Goal: Obtain resource: Obtain resource

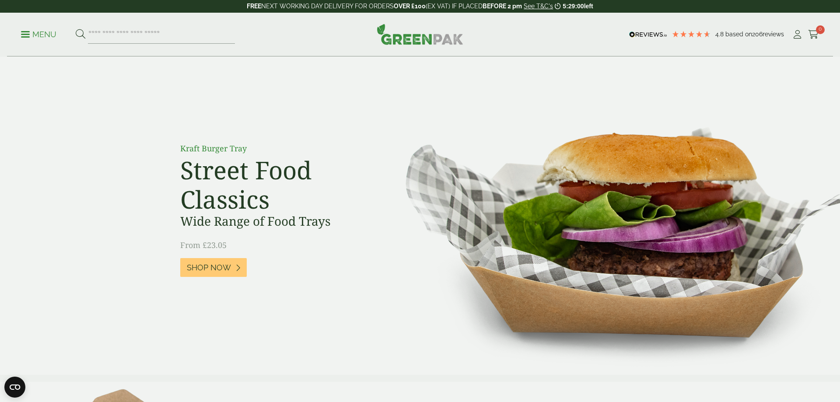
click at [46, 35] on p "Menu" at bounding box center [38, 34] width 35 height 11
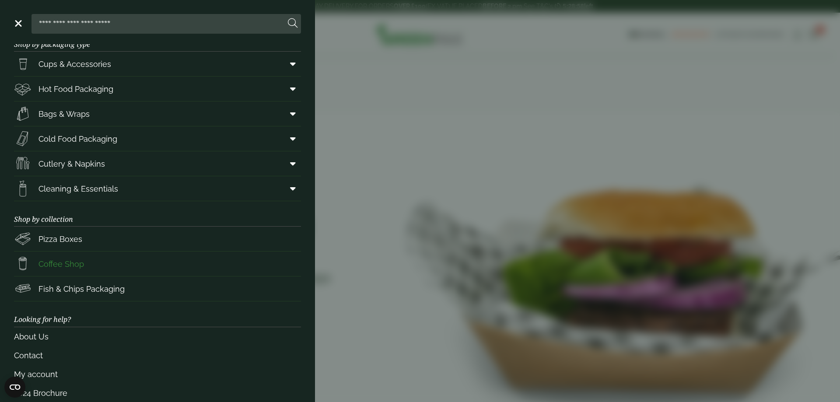
scroll to position [32, 0]
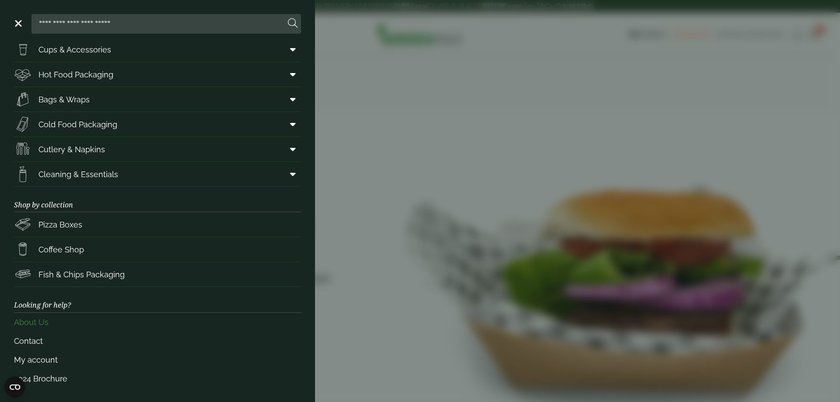
click at [36, 322] on link "About Us" at bounding box center [157, 322] width 287 height 19
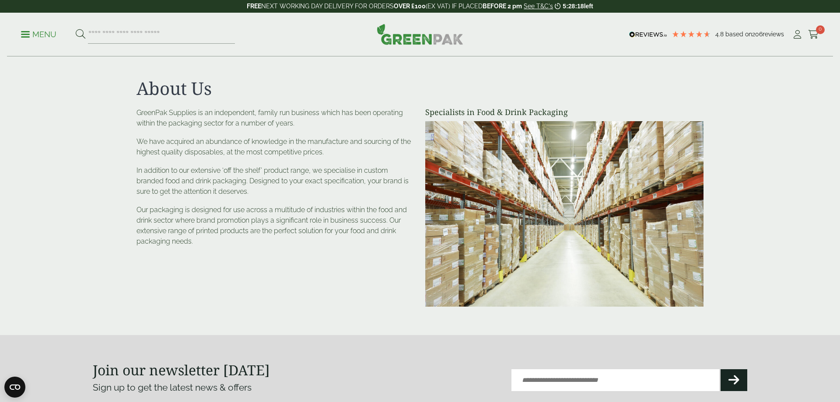
click at [37, 36] on p "Menu" at bounding box center [38, 34] width 35 height 11
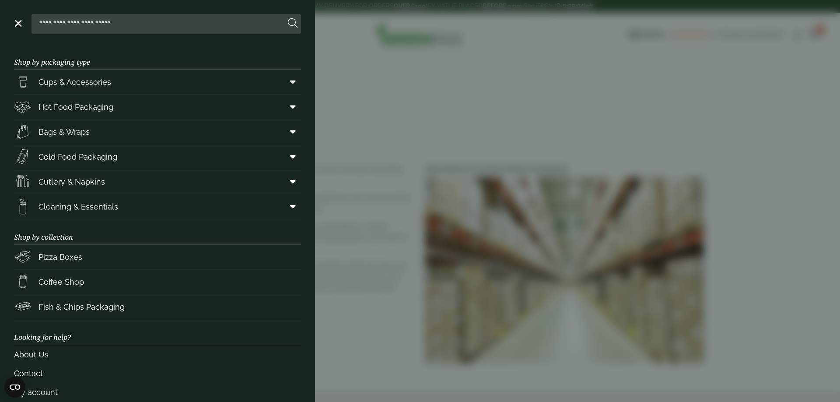
click at [394, 130] on aside "Close Shop by packaging type Cups & Accessories Hot Drink Paper Cups Smoothie C…" at bounding box center [420, 201] width 840 height 402
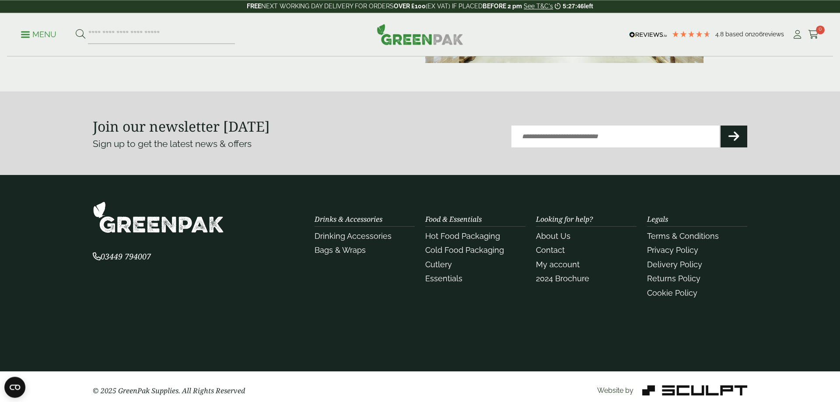
scroll to position [252, 0]
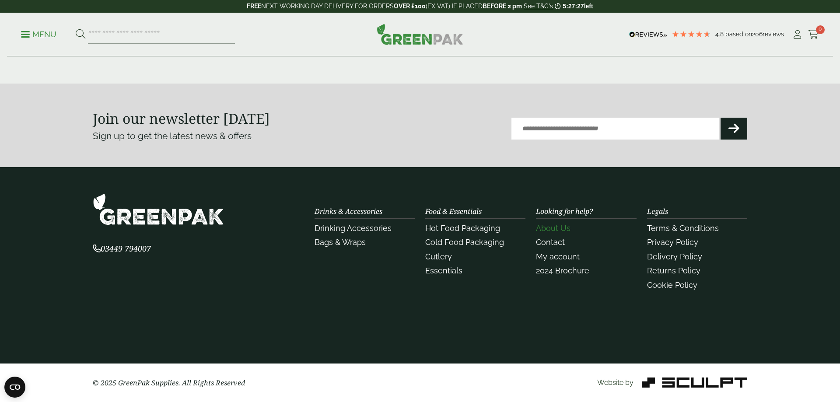
click at [565, 228] on link "About Us" at bounding box center [553, 228] width 35 height 9
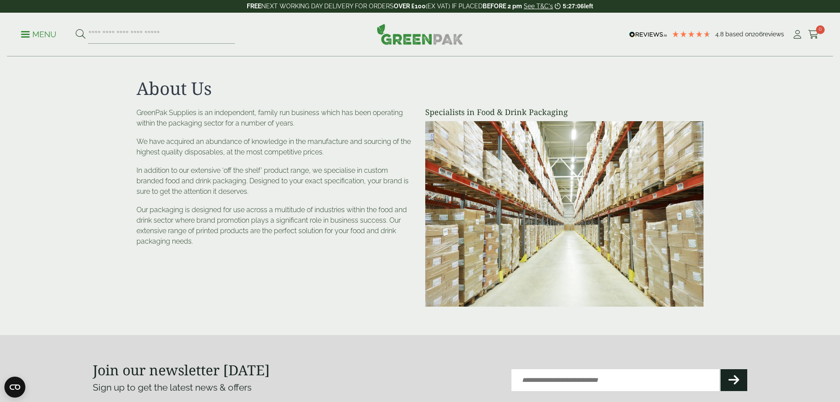
click at [392, 37] on img at bounding box center [420, 34] width 87 height 21
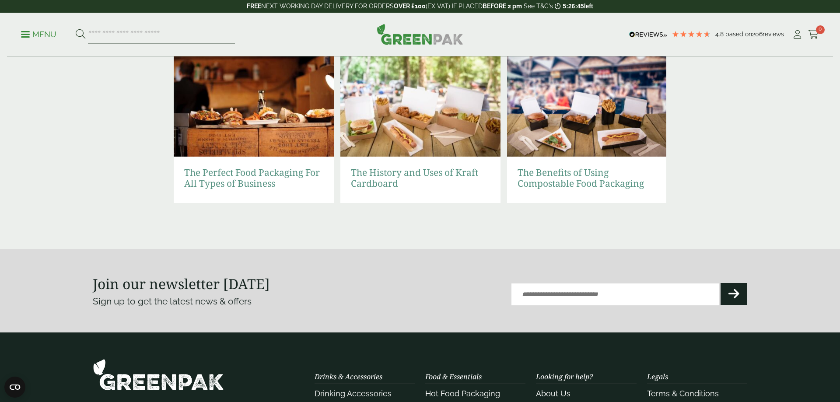
scroll to position [1785, 0]
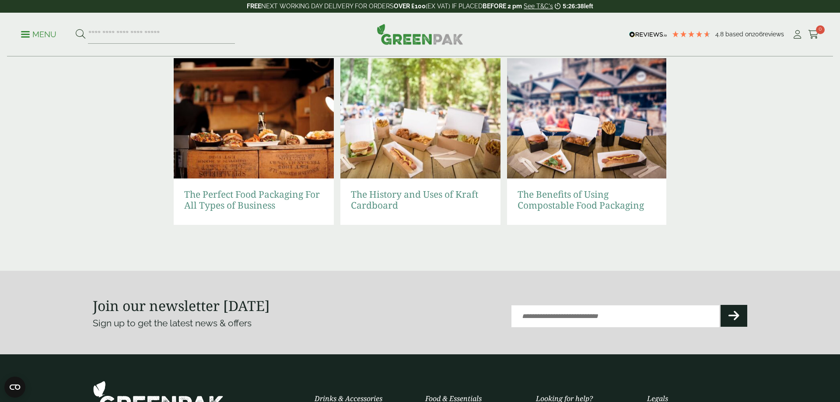
click at [44, 33] on p "Menu" at bounding box center [38, 34] width 35 height 11
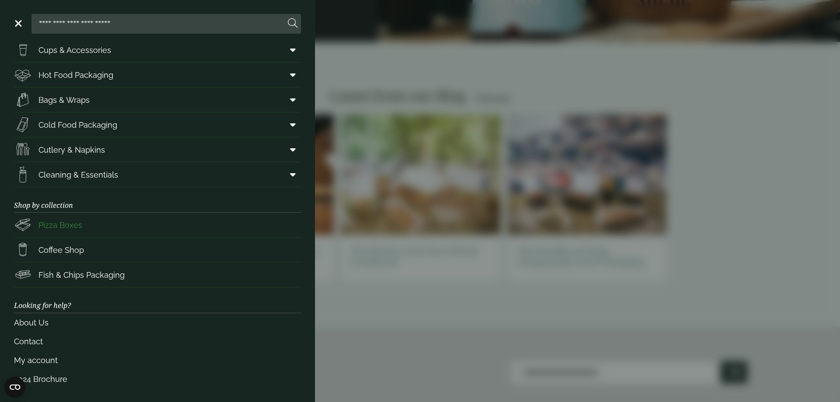
scroll to position [32, 0]
click at [48, 381] on link "2024 Brochure" at bounding box center [157, 378] width 287 height 19
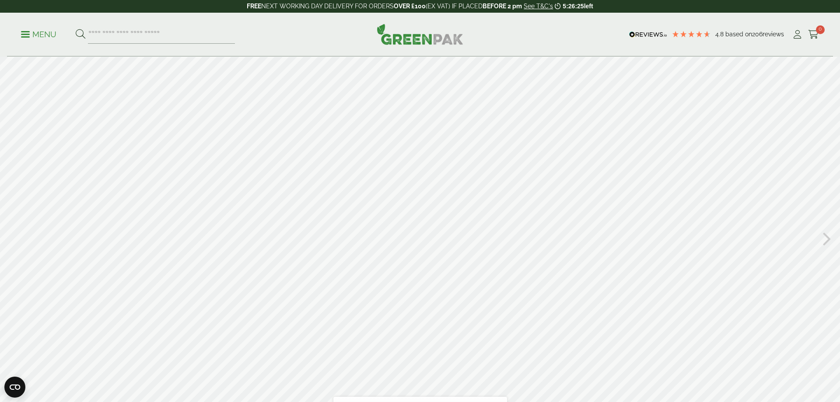
type input "*"
type input "**"
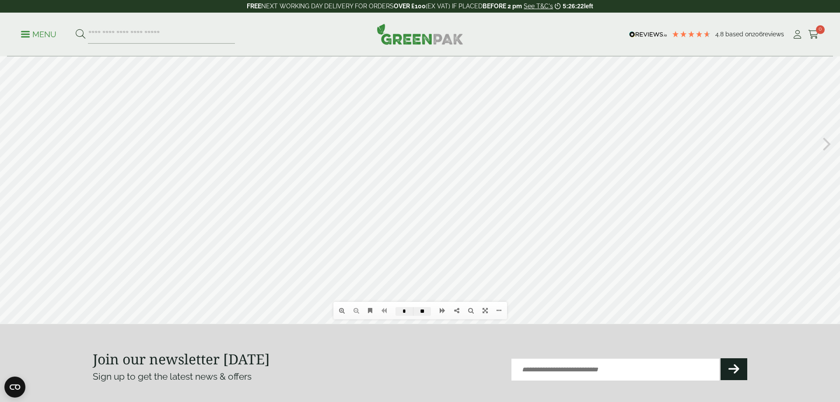
scroll to position [149, 0]
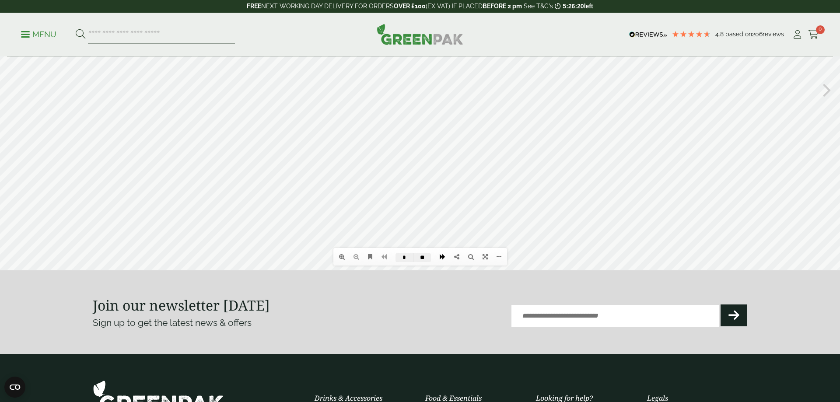
click at [442, 259] on icon at bounding box center [443, 257] width 6 height 6
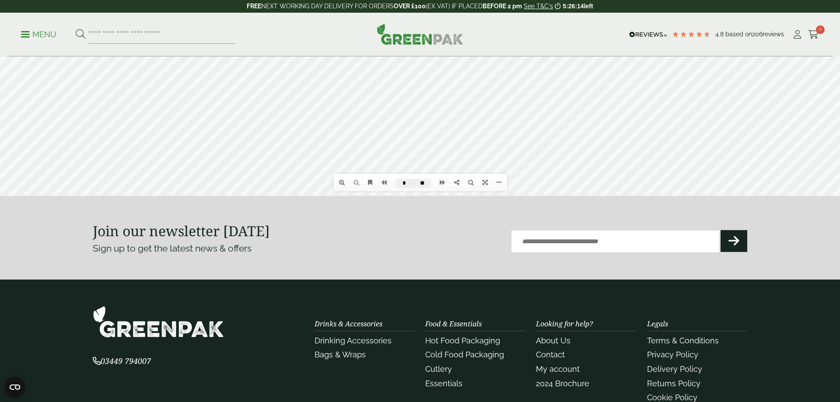
scroll to position [298, 0]
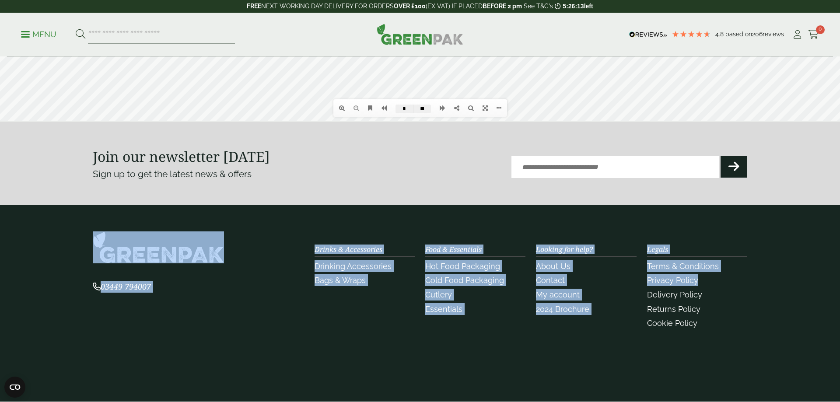
drag, startPoint x: 810, startPoint y: 151, endPoint x: 821, endPoint y: 277, distance: 126.5
click at [821, 277] on footer "Join our newsletter [DATE] Sign up to get the latest news & offers Email (Requi…" at bounding box center [420, 281] width 840 height 319
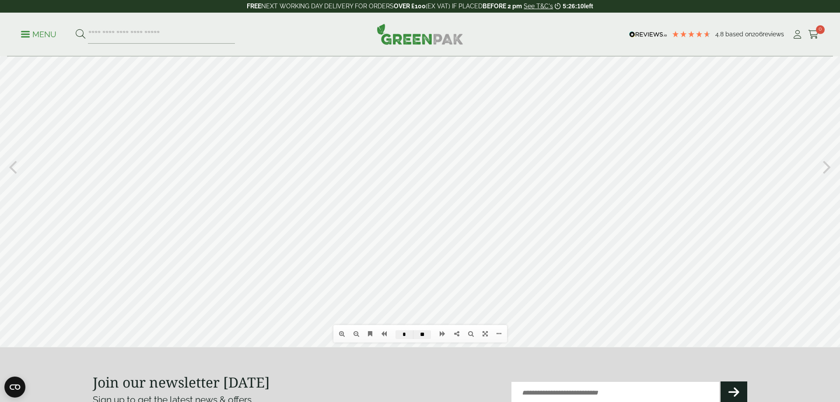
scroll to position [38, 0]
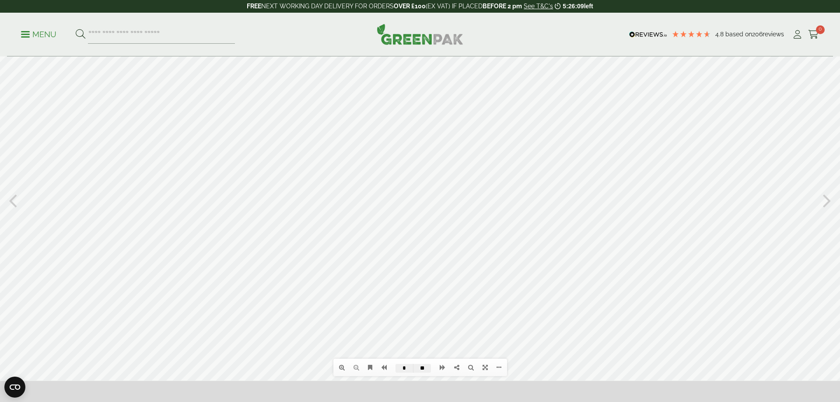
click at [700, 221] on div at bounding box center [420, 200] width 840 height 362
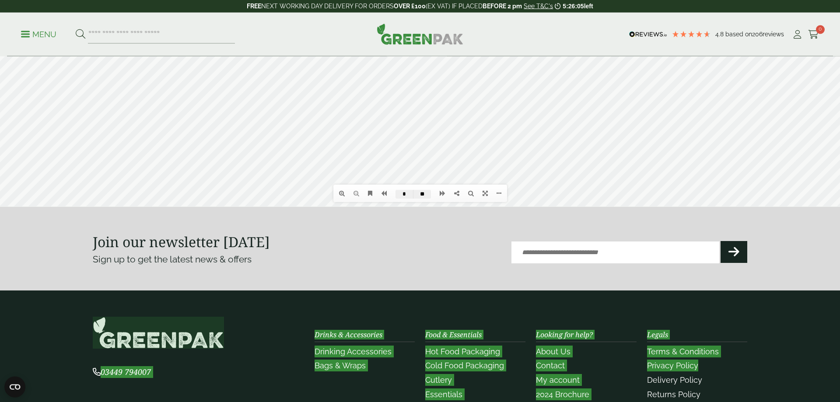
scroll to position [261, 0]
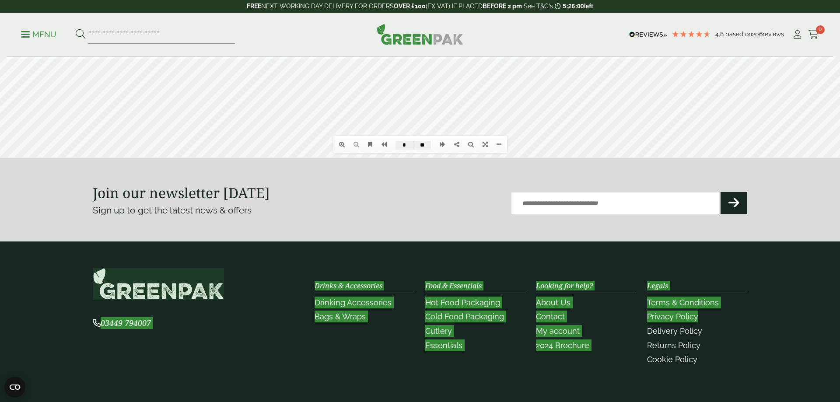
drag, startPoint x: 704, startPoint y: 157, endPoint x: 720, endPoint y: 224, distance: 68.5
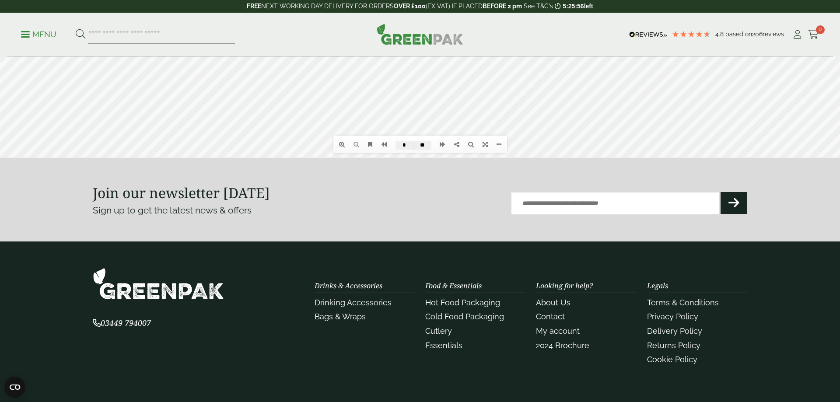
drag, startPoint x: 815, startPoint y: 197, endPoint x: 812, endPoint y: 210, distance: 12.6
click at [823, 231] on section "Join our newsletter [DATE] Sign up to get the latest news & offers Email (Requi…" at bounding box center [420, 200] width 840 height 84
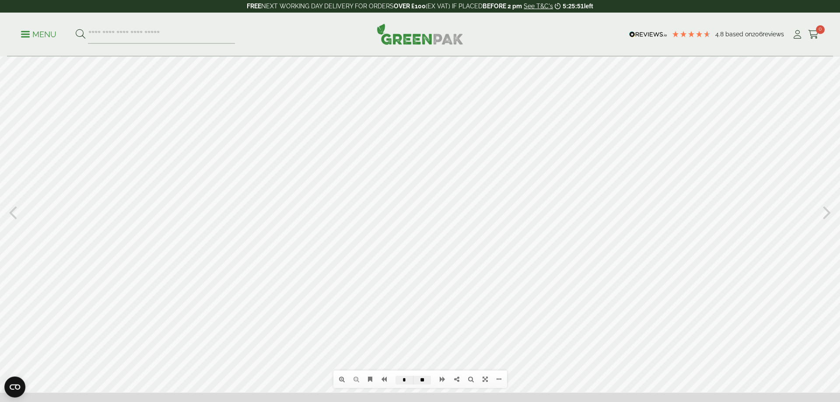
scroll to position [25, 0]
click at [439, 379] on link at bounding box center [442, 379] width 14 height 15
click at [440, 379] on icon at bounding box center [443, 380] width 6 height 6
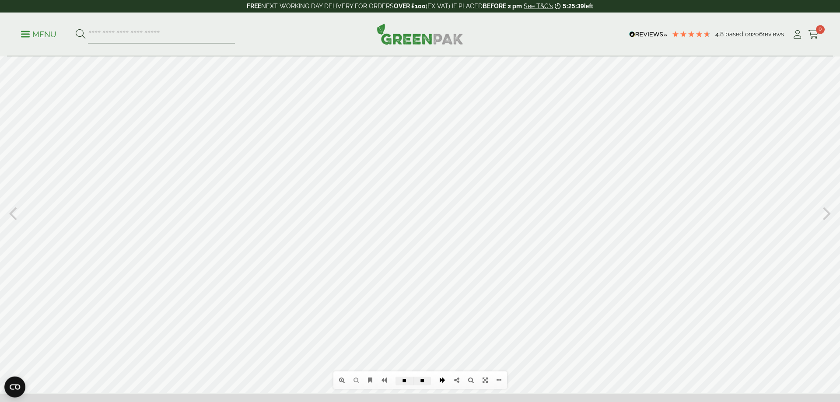
click at [440, 379] on icon at bounding box center [443, 380] width 6 height 6
click at [441, 379] on icon at bounding box center [443, 380] width 6 height 6
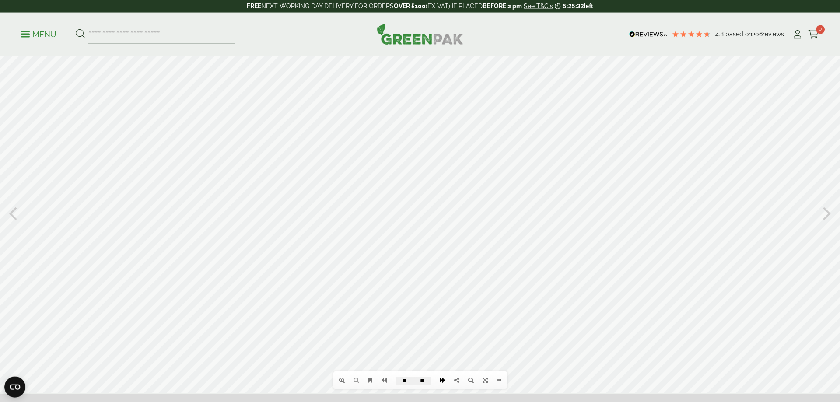
click at [441, 379] on icon at bounding box center [443, 380] width 6 height 6
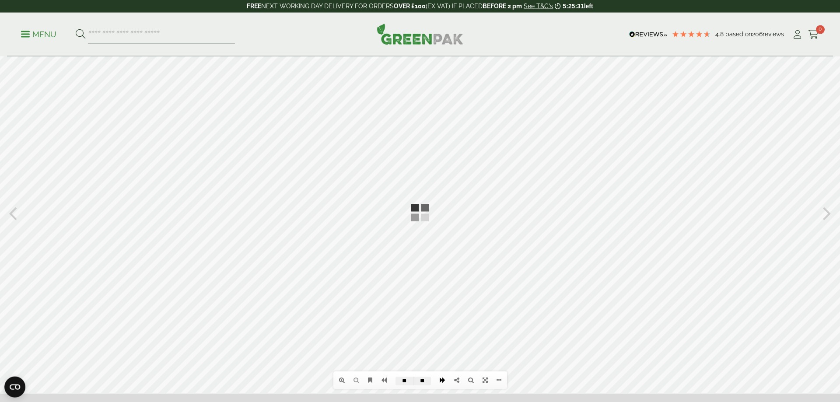
click at [441, 379] on icon at bounding box center [443, 380] width 6 height 6
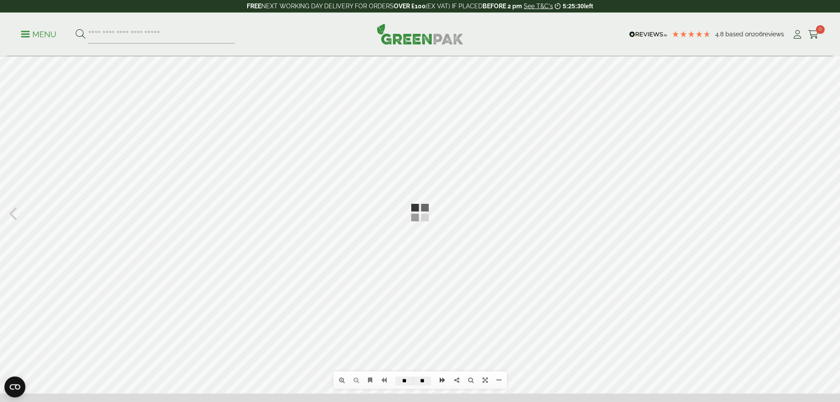
click at [441, 379] on li at bounding box center [442, 379] width 14 height 15
click at [384, 380] on icon at bounding box center [384, 380] width 6 height 6
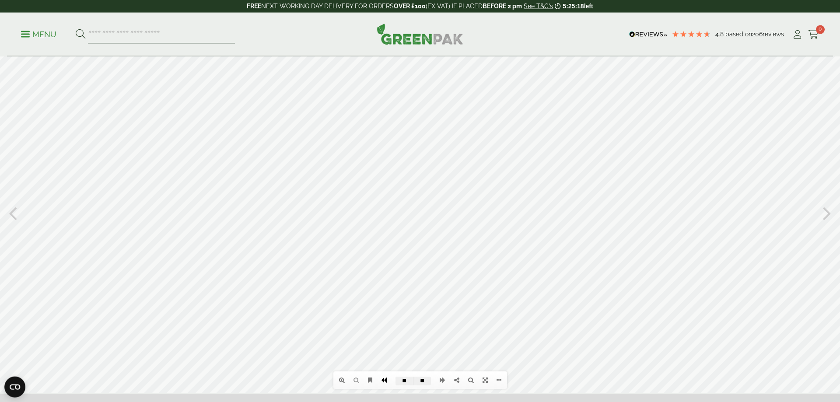
click at [384, 380] on icon at bounding box center [384, 380] width 6 height 6
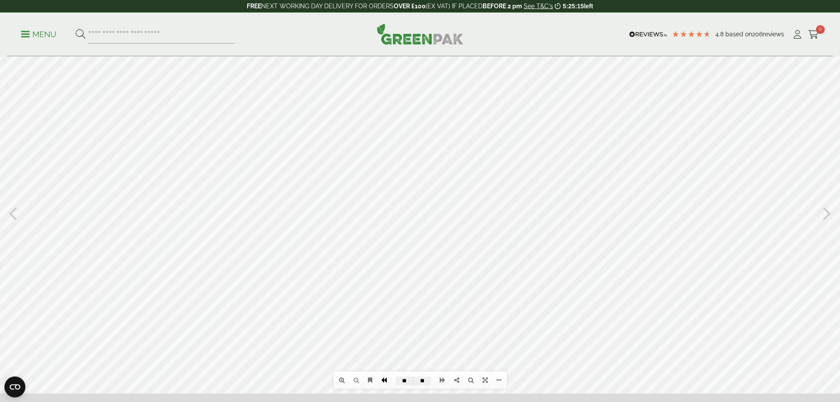
click at [384, 380] on icon at bounding box center [384, 380] width 6 height 6
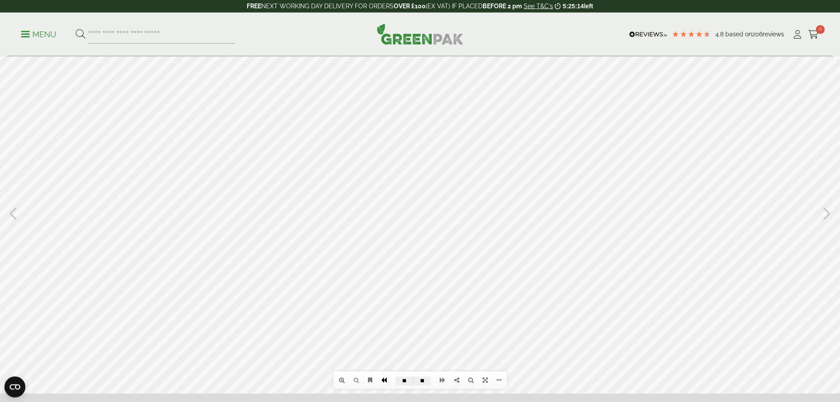
click at [384, 380] on icon at bounding box center [384, 380] width 6 height 6
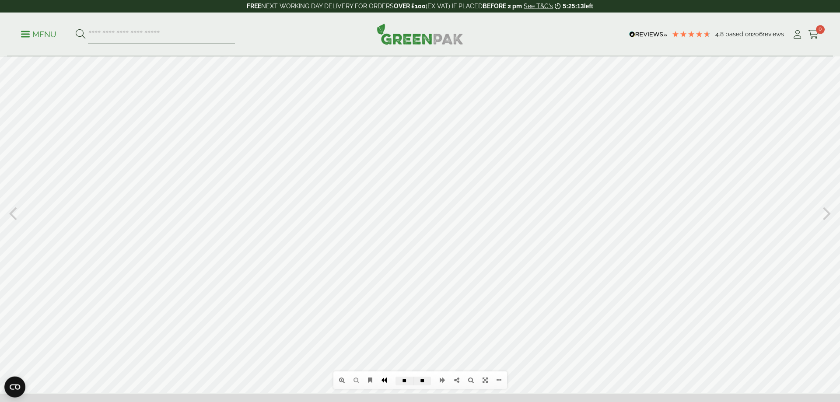
click at [384, 380] on icon at bounding box center [384, 380] width 6 height 6
click at [384, 380] on li at bounding box center [384, 379] width 14 height 15
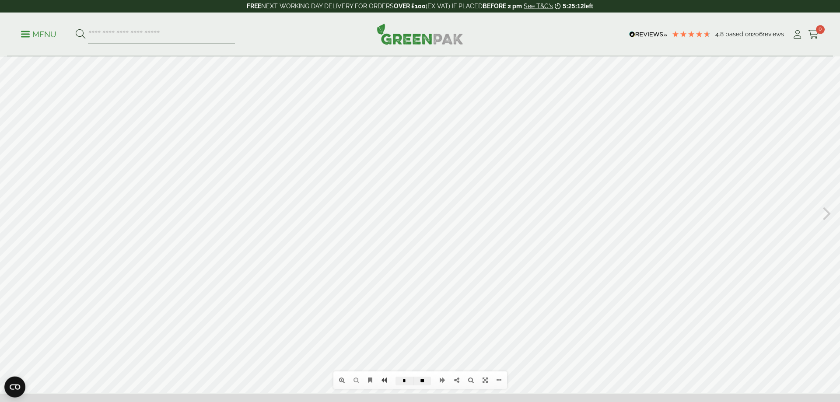
click at [384, 380] on li at bounding box center [384, 379] width 14 height 15
click at [441, 380] on icon at bounding box center [443, 380] width 6 height 6
click at [442, 380] on icon at bounding box center [443, 380] width 6 height 6
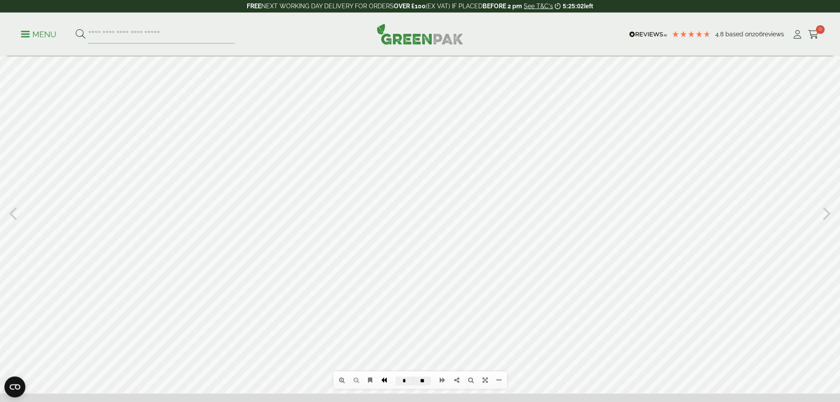
click at [387, 380] on link at bounding box center [384, 379] width 14 height 15
click at [824, 210] on icon at bounding box center [827, 212] width 8 height 23
click at [827, 210] on icon at bounding box center [827, 212] width 8 height 23
click at [828, 214] on icon at bounding box center [827, 212] width 8 height 23
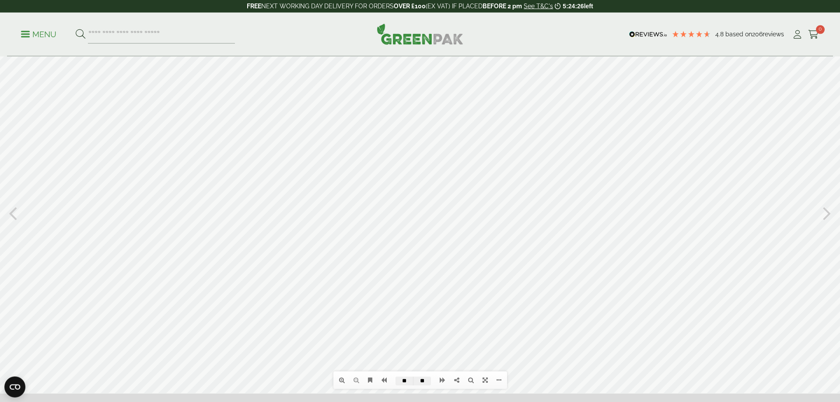
click at [825, 214] on icon at bounding box center [827, 212] width 8 height 23
type input "**"
